Goal: Use online tool/utility: Utilize a website feature to perform a specific function

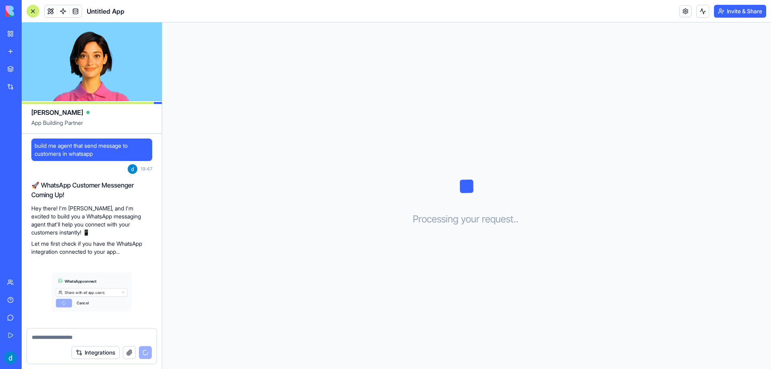
scroll to position [6, 0]
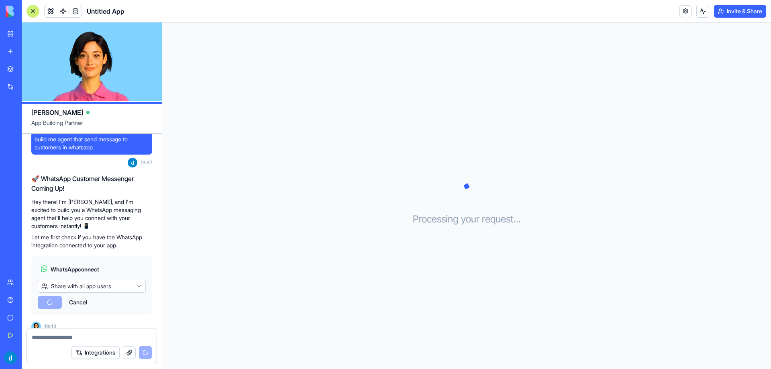
click at [128, 279] on html "BETA My Workspace New app Marketplace Integrations Recent Untitled App AI Logo …" at bounding box center [385, 184] width 771 height 369
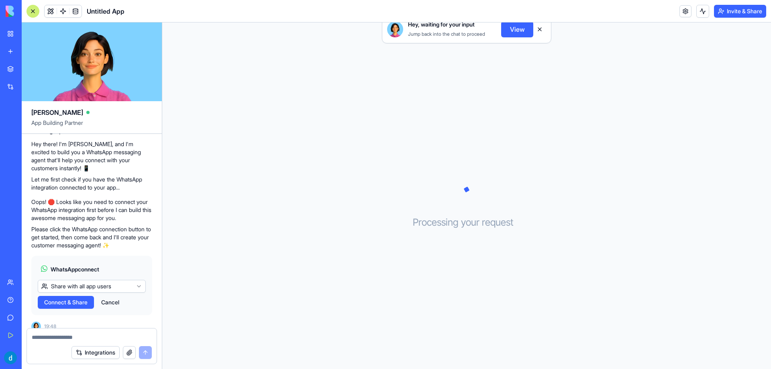
click at [104, 319] on html "BETA My Workspace New app Marketplace Integrations Recent Untitled App AI Logo …" at bounding box center [385, 184] width 771 height 369
click at [73, 298] on span "Connect & Share" at bounding box center [65, 302] width 43 height 8
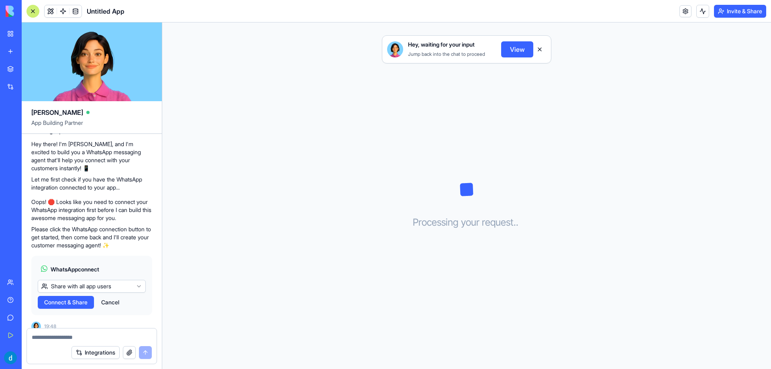
click at [73, 298] on span "Connect & Share" at bounding box center [65, 302] width 43 height 8
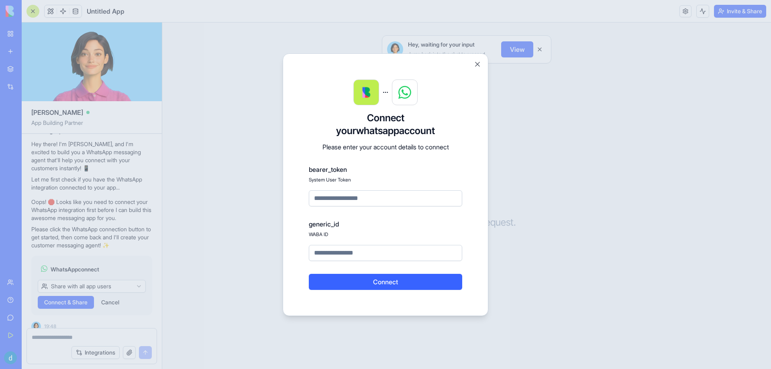
click at [73, 294] on div at bounding box center [385, 184] width 771 height 369
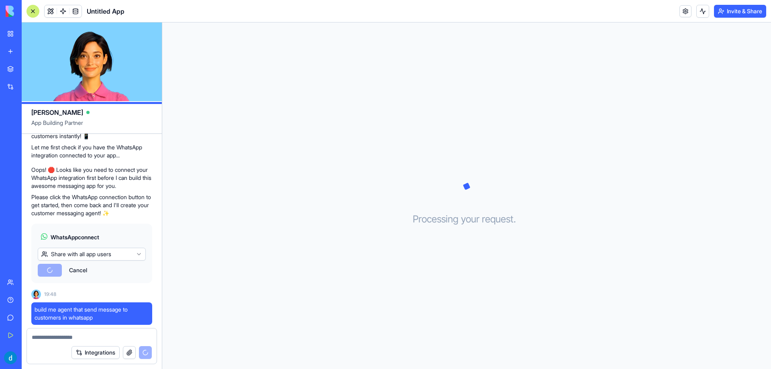
scroll to position [103, 0]
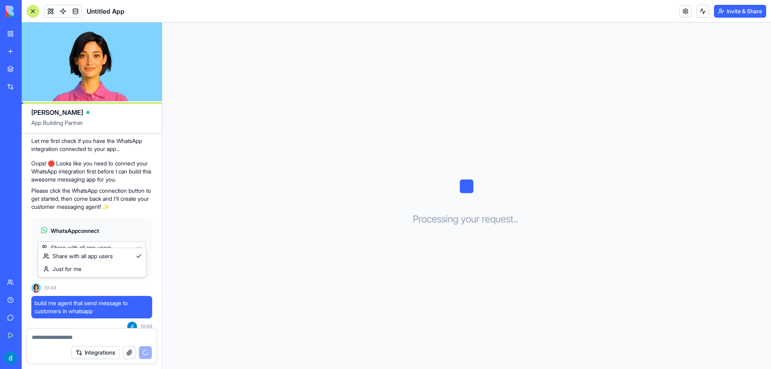
click at [82, 240] on html "BETA My Workspace New app Marketplace Integrations Recent Untitled App AI Logo …" at bounding box center [385, 184] width 771 height 369
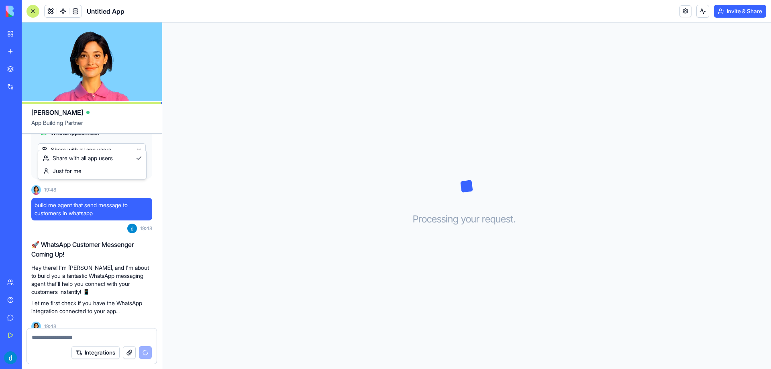
scroll to position [267, 0]
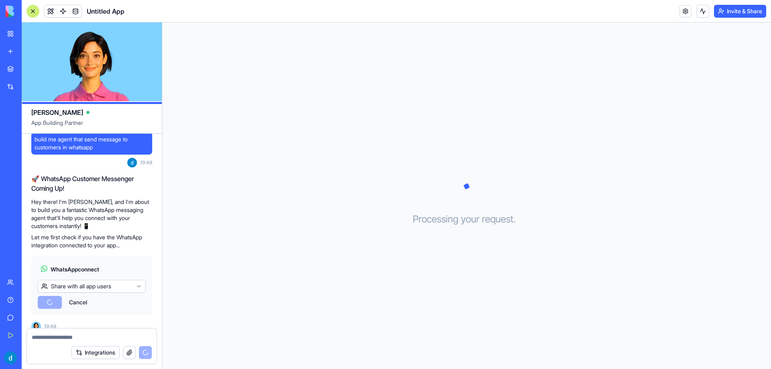
click at [94, 353] on html "BETA My Workspace New app Marketplace Integrations Recent Untitled App AI Logo …" at bounding box center [385, 184] width 771 height 369
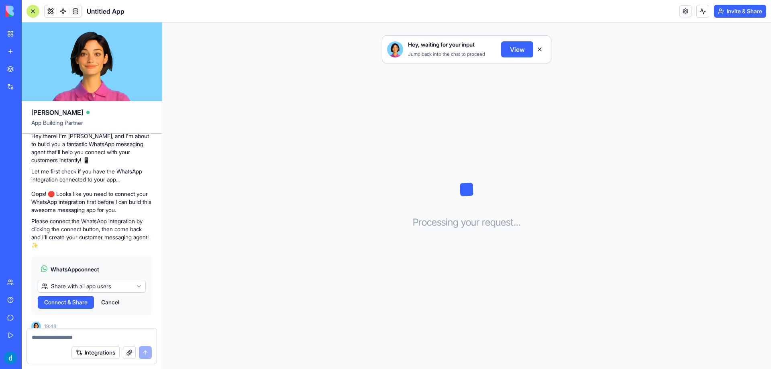
click at [94, 350] on button "Integrations" at bounding box center [95, 352] width 48 height 13
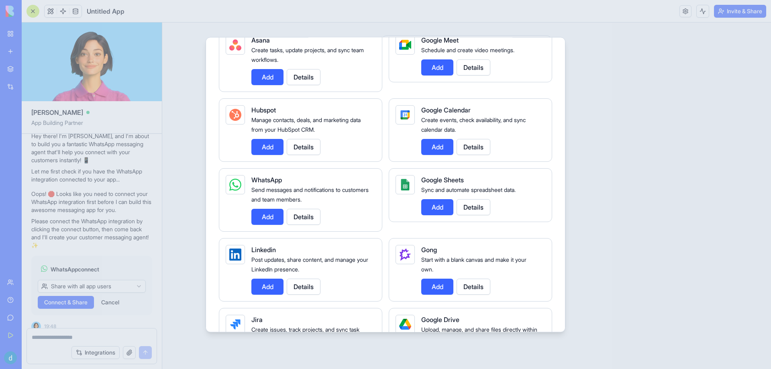
scroll to position [281, 0]
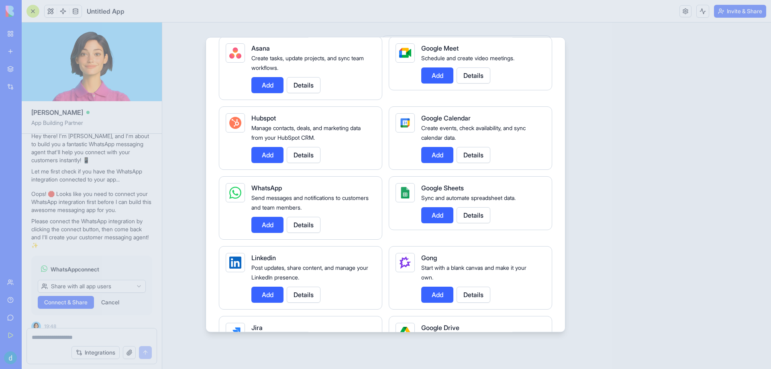
click at [767, 230] on div at bounding box center [385, 184] width 771 height 369
